Goal: Task Accomplishment & Management: Manage account settings

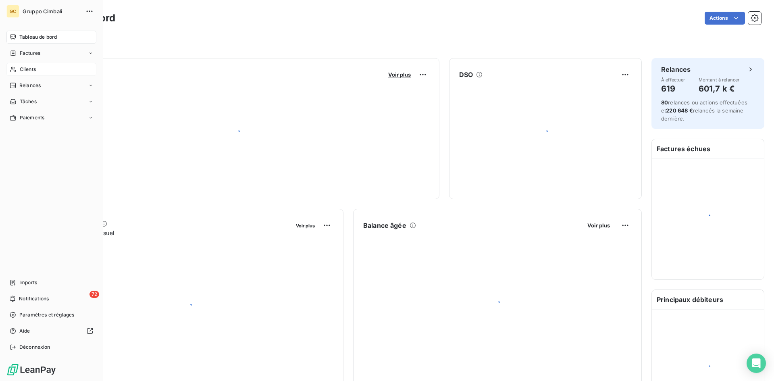
click at [21, 70] on span "Clients" at bounding box center [28, 69] width 16 height 7
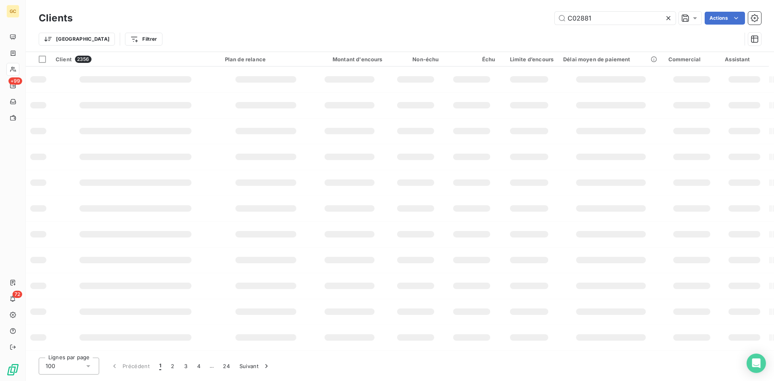
type input "C02881"
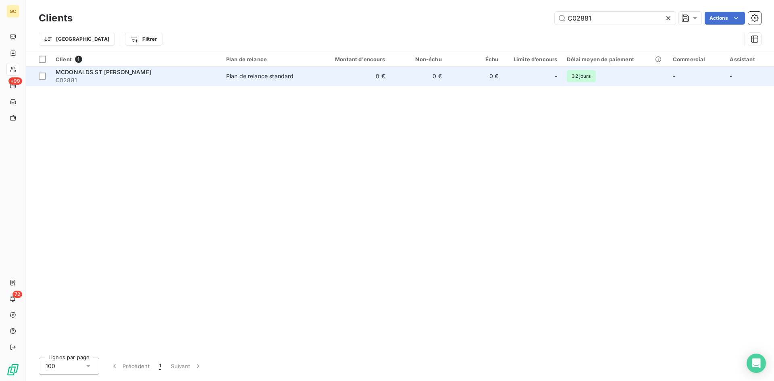
click at [113, 74] on span "MCDONALDS ST [PERSON_NAME]" at bounding box center [104, 72] width 96 height 7
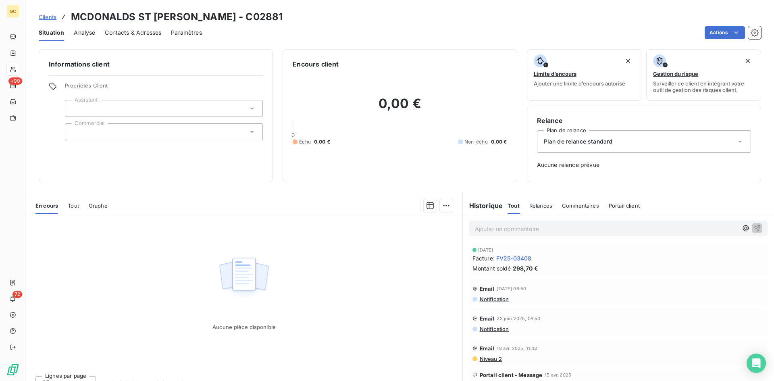
click at [150, 33] on span "Contacts & Adresses" at bounding box center [133, 33] width 56 height 8
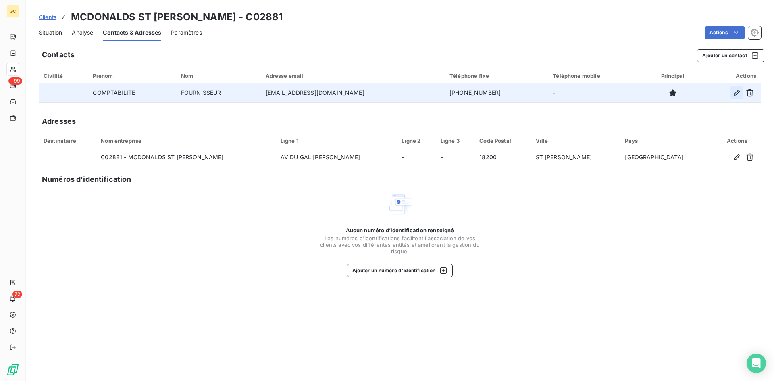
click at [736, 94] on icon "button" at bounding box center [737, 93] width 8 height 8
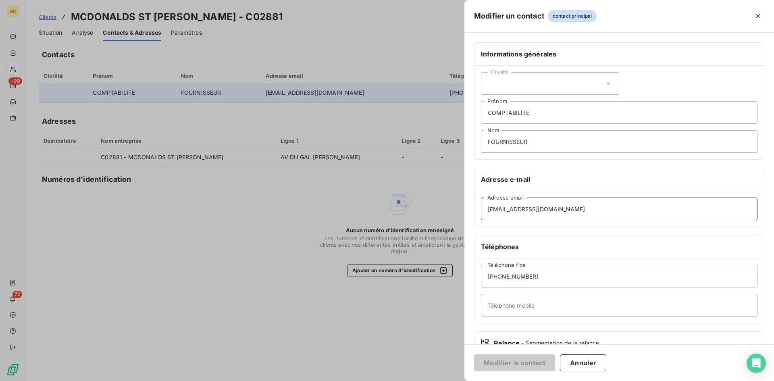
drag, startPoint x: 560, startPoint y: 210, endPoint x: 370, endPoint y: 184, distance: 191.3
click at [370, 381] on div "Modifier un contact contact principal Informations générales Civilité COMPTABIL…" at bounding box center [387, 381] width 774 height 0
paste input "[EMAIL_ADDRESS][DOMAIN_NAME]"
type input "[EMAIL_ADDRESS][DOMAIN_NAME]"
click at [529, 364] on button "Modifier le contact" at bounding box center [514, 362] width 81 height 17
